Goal: Check status: Check status

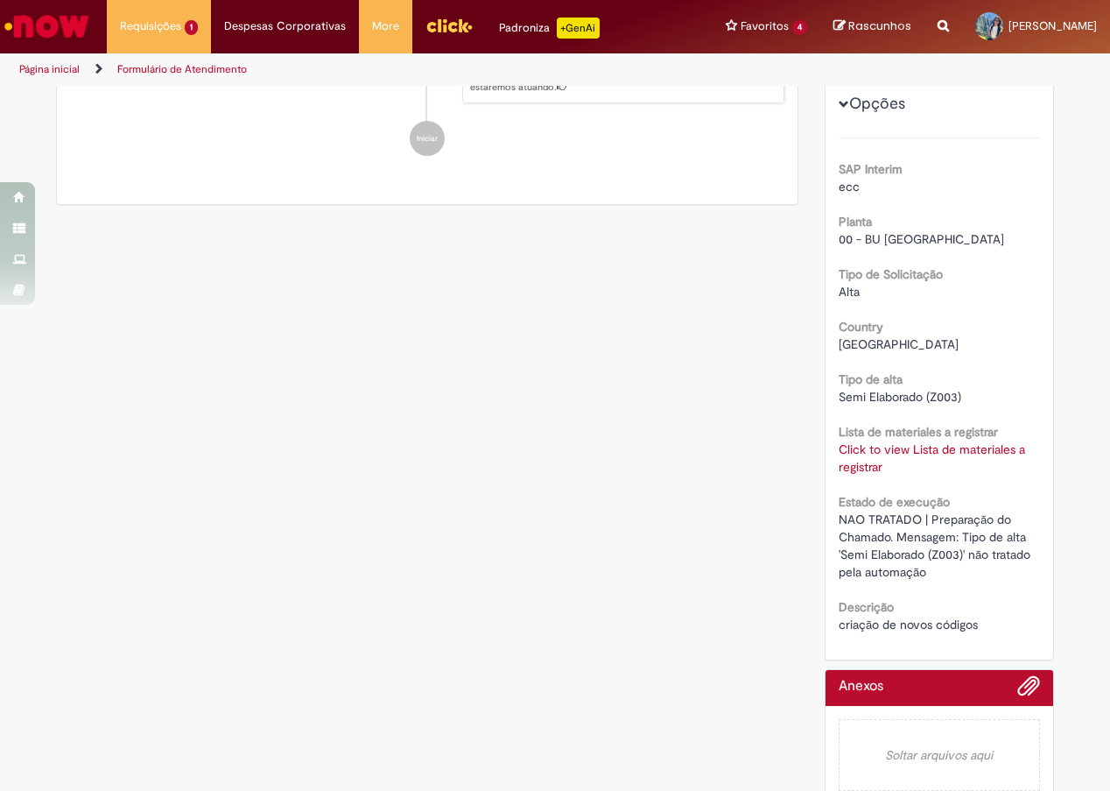
scroll to position [293, 0]
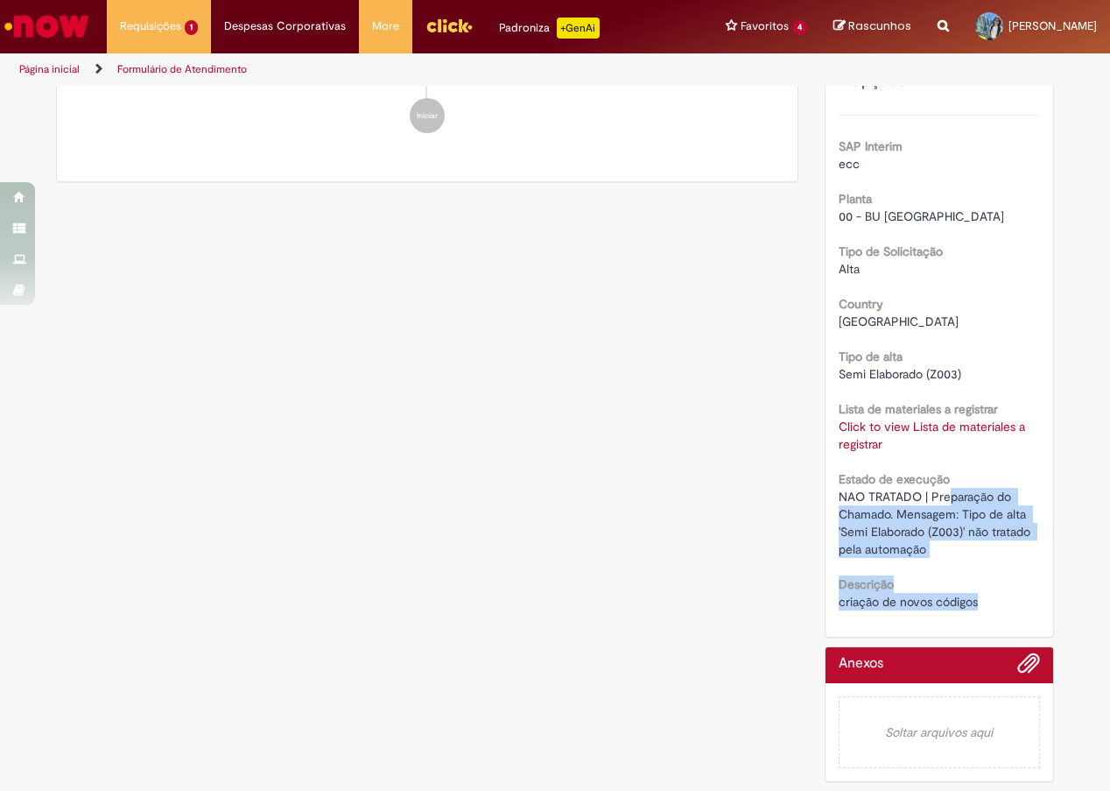
drag, startPoint x: 941, startPoint y: 503, endPoint x: 994, endPoint y: 596, distance: 107.9
click at [994, 596] on div "SAP Interim ecc Planta 00 - BU [GEOGRAPHIC_DATA] Tipo de Solicitação [GEOGRAPHI…" at bounding box center [940, 363] width 202 height 496
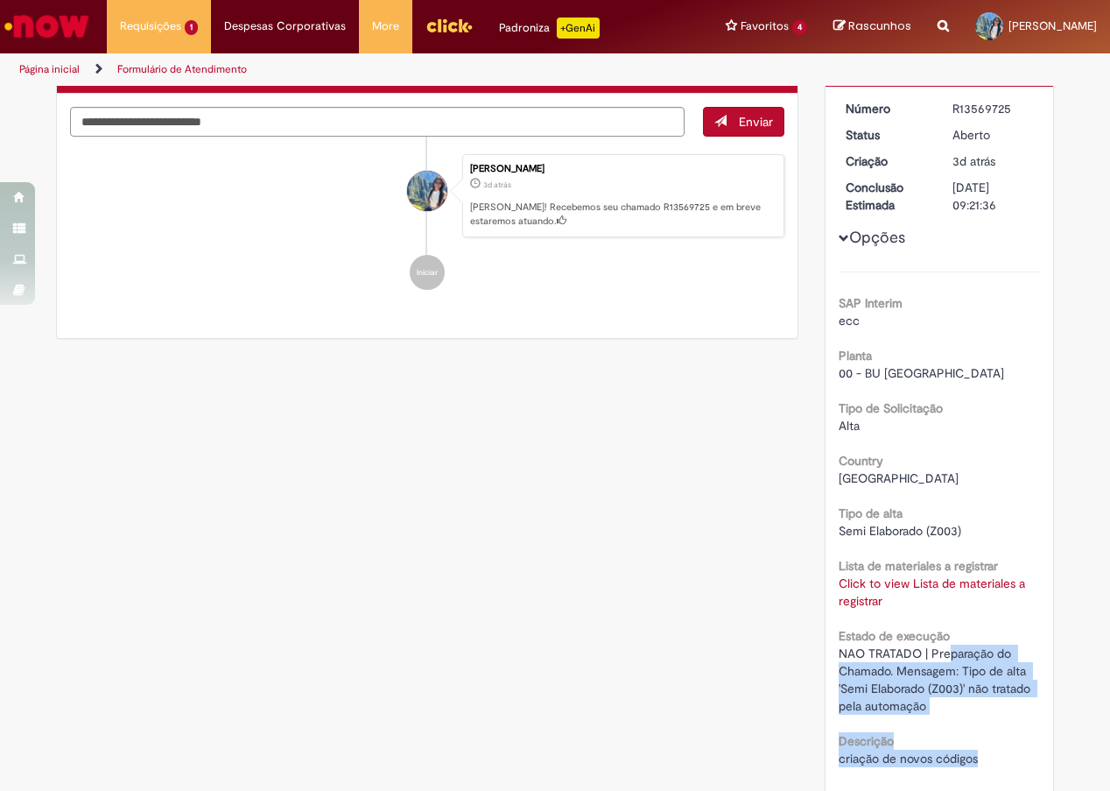
scroll to position [0, 0]
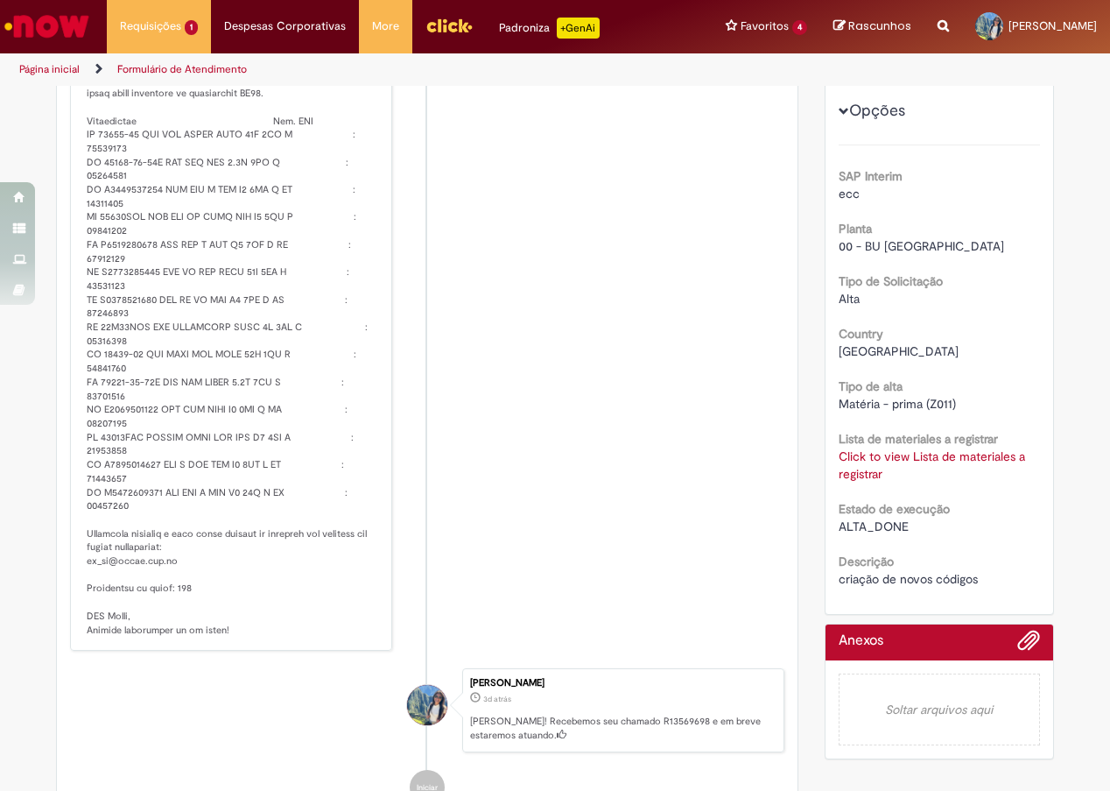
scroll to position [210, 0]
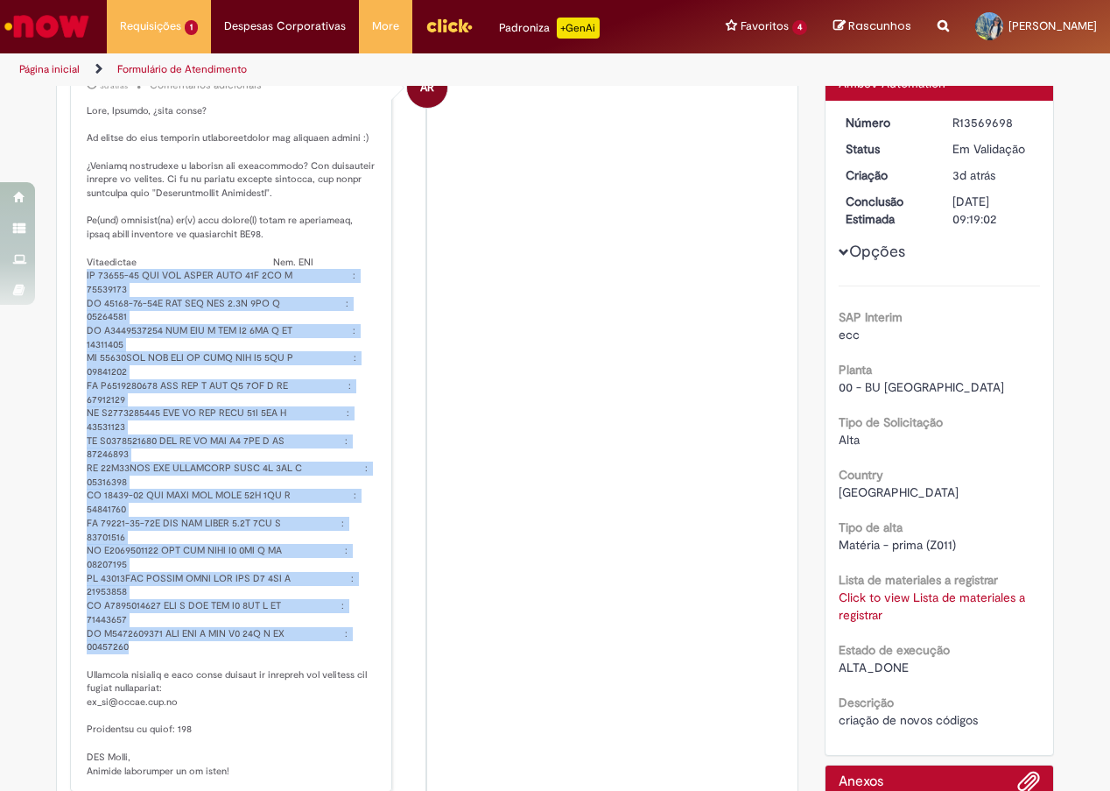
drag, startPoint x: 128, startPoint y: 649, endPoint x: 64, endPoint y: 274, distance: 380.2
click at [70, 274] on div "Ambev RPA 3d atrás 3 dias atrás Comentários adicionais" at bounding box center [231, 422] width 322 height 742
copy p "LF 93547-01 GAT KIW STWBY HDPE 25L 6UN S : 50857859 LF 94535-01-01A GAT RED COL…"
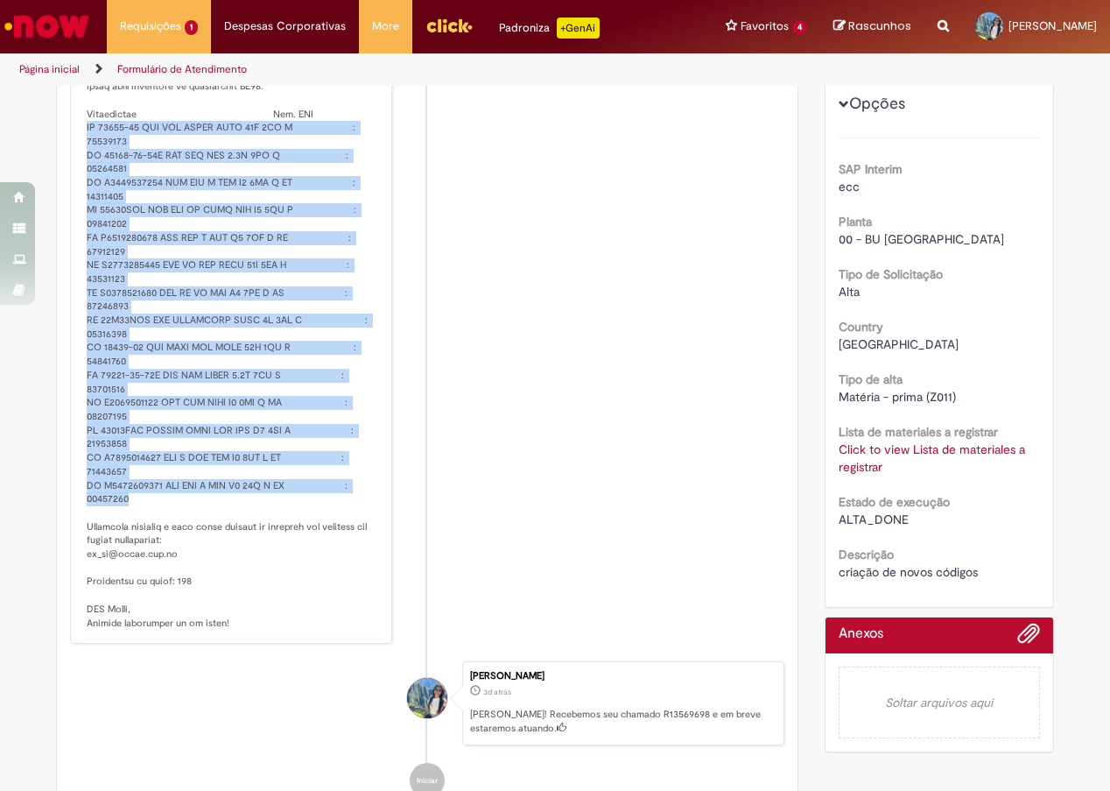
scroll to position [539, 0]
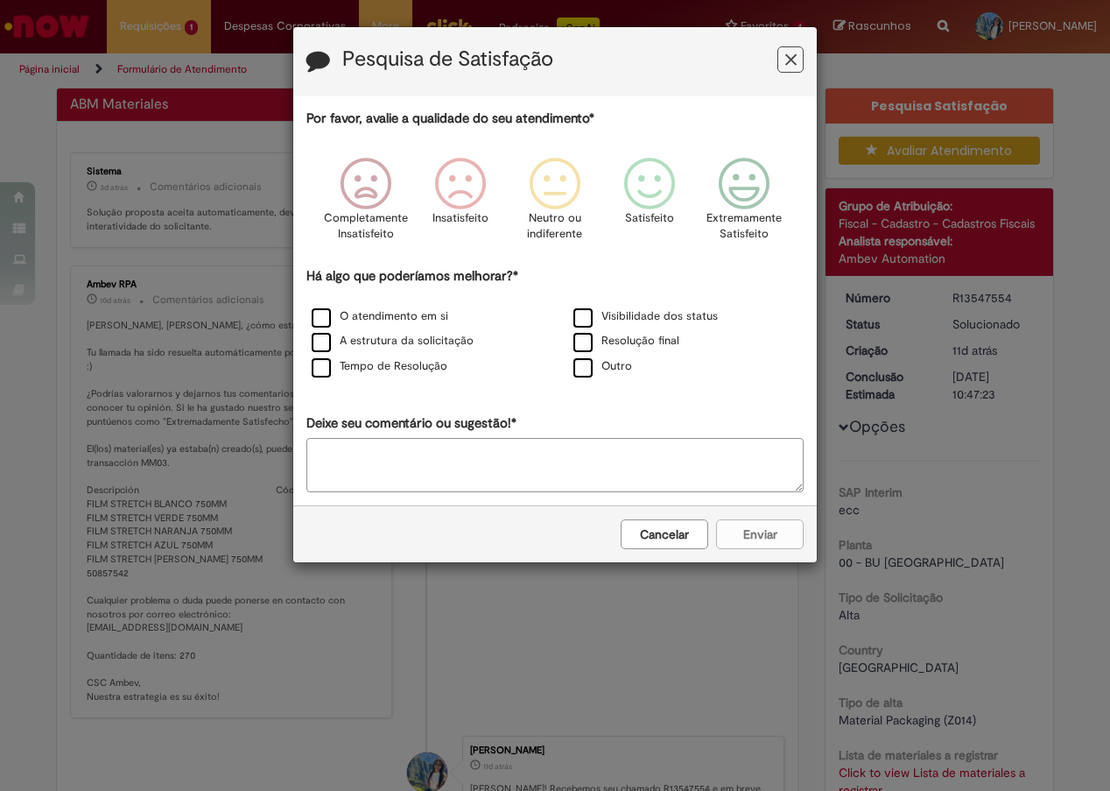
click at [688, 531] on button "Cancelar" at bounding box center [665, 534] width 88 height 30
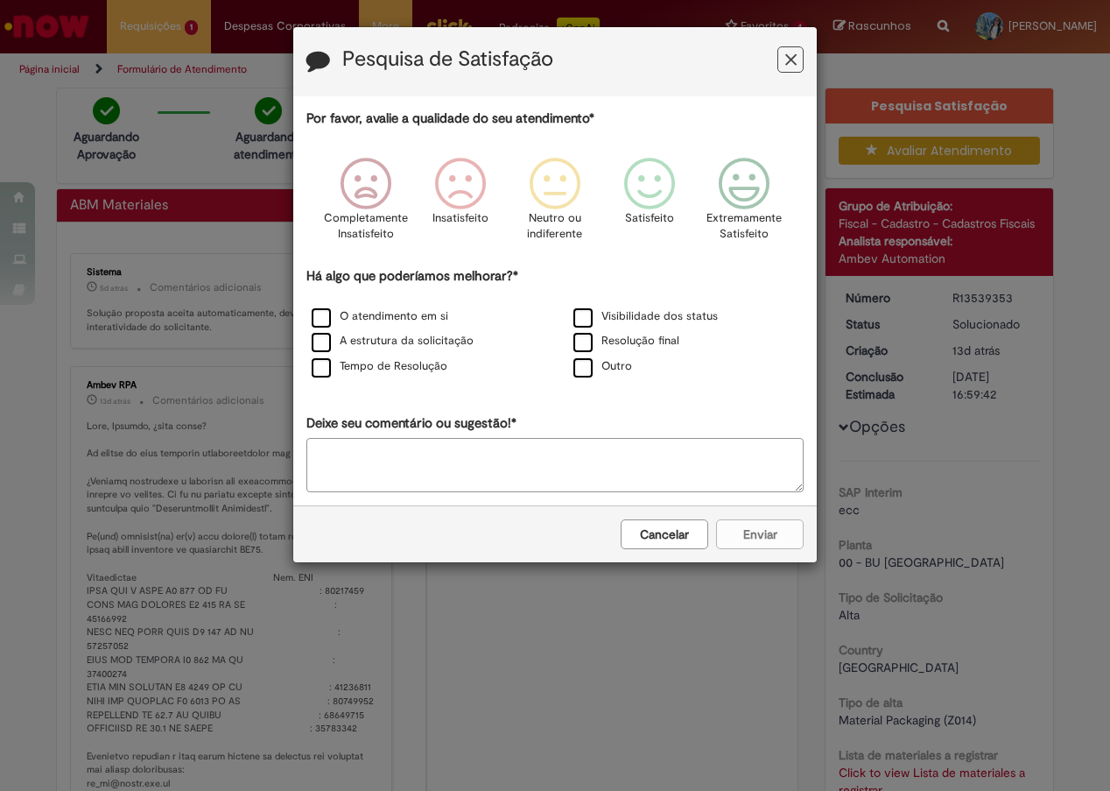
click at [686, 546] on button "Cancelar" at bounding box center [665, 534] width 88 height 30
